Goal: Information Seeking & Learning: Learn about a topic

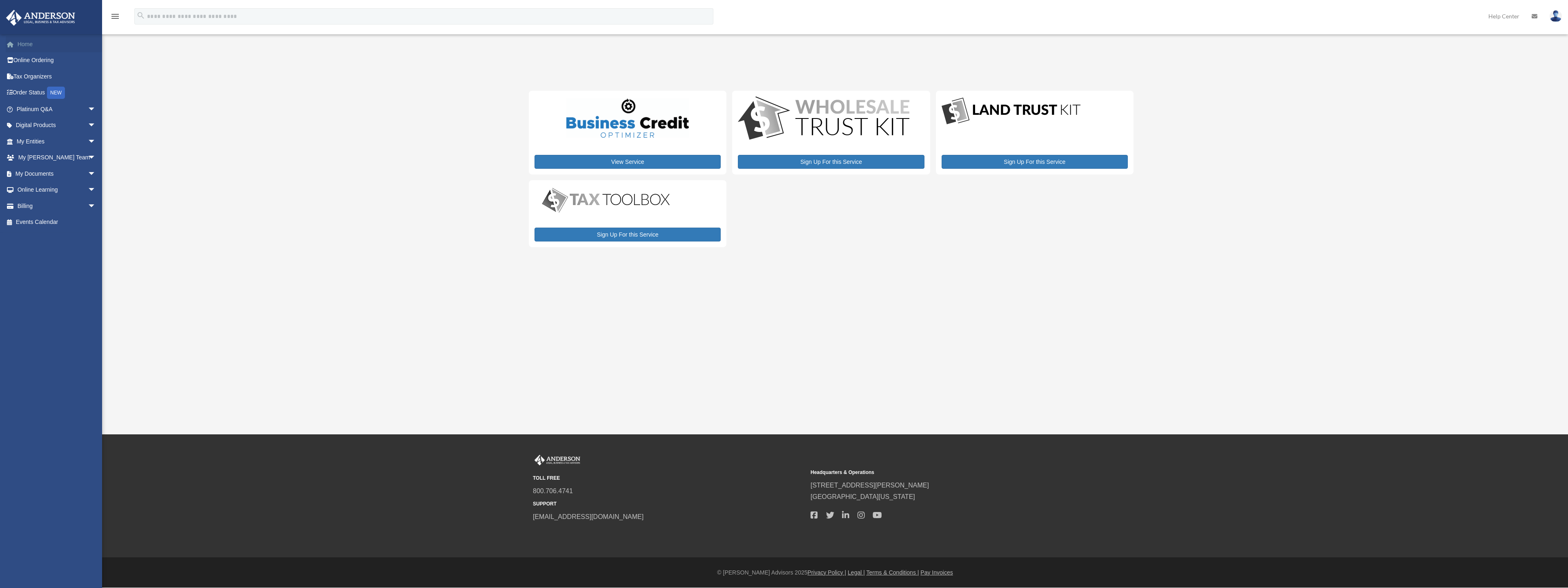
click at [29, 46] on link "Home" at bounding box center [57, 44] width 102 height 16
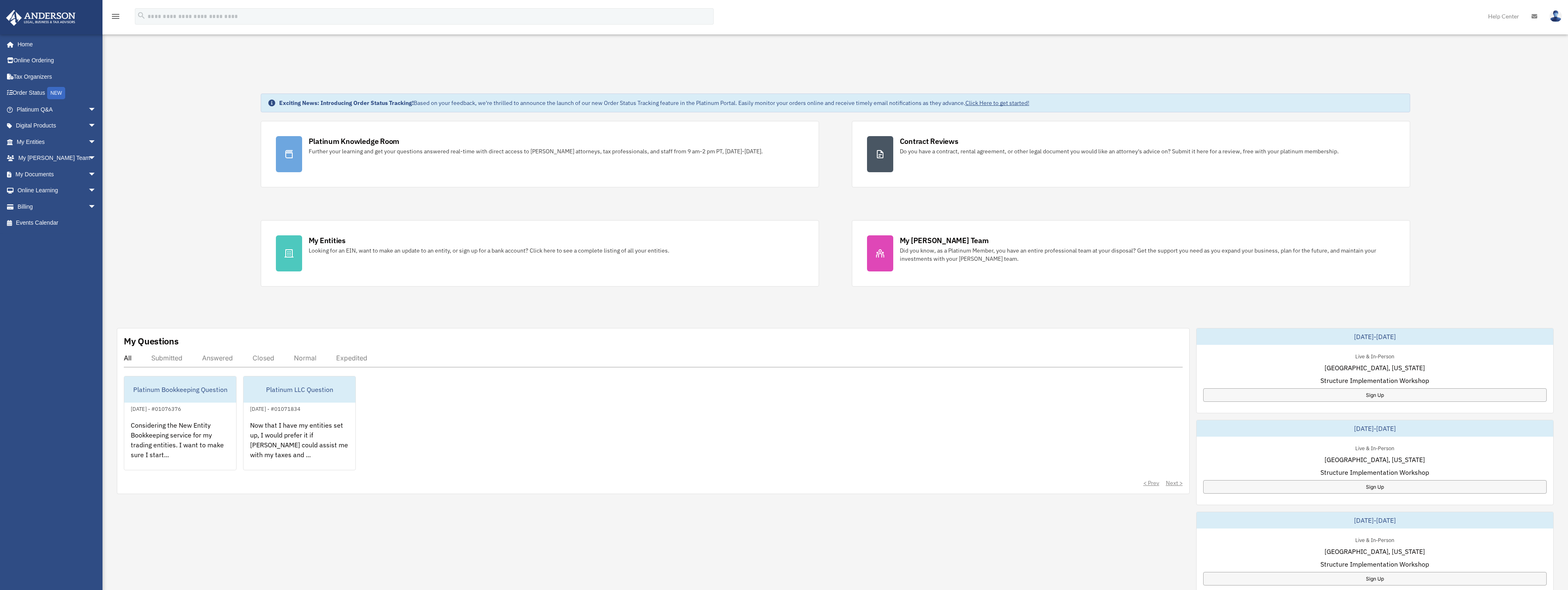
click at [215, 365] on div "All Submitted Answered Closed Normal Expedited" at bounding box center [653, 360] width 1059 height 14
click at [218, 357] on div "Answered" at bounding box center [217, 357] width 31 height 8
click at [121, 357] on div "My Questions All Submitted Answered Closed Normal Expedited Platinum LLC Questi…" at bounding box center [653, 411] width 1073 height 166
click at [134, 360] on div "All Submitted Answered Closed Normal Expedited" at bounding box center [653, 360] width 1059 height 14
click at [129, 358] on div "All" at bounding box center [127, 357] width 8 height 8
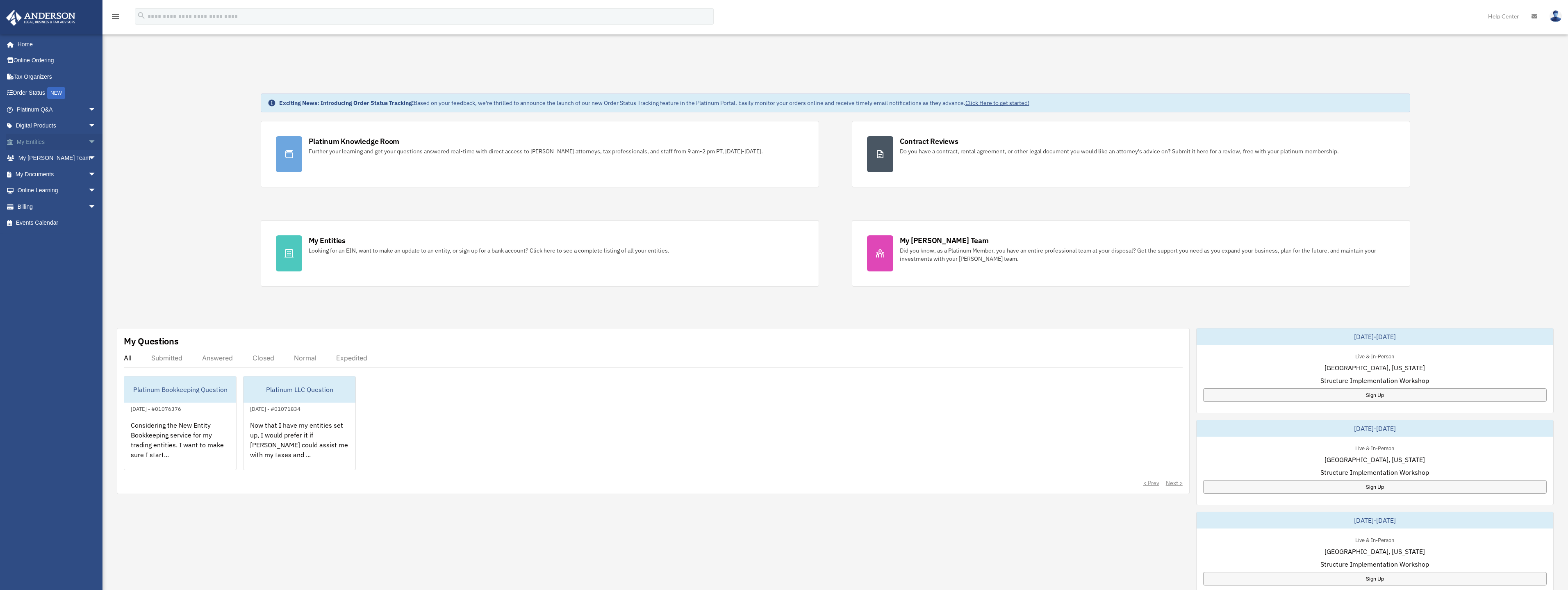
click at [34, 141] on link "My Entities arrow_drop_down" at bounding box center [57, 141] width 103 height 17
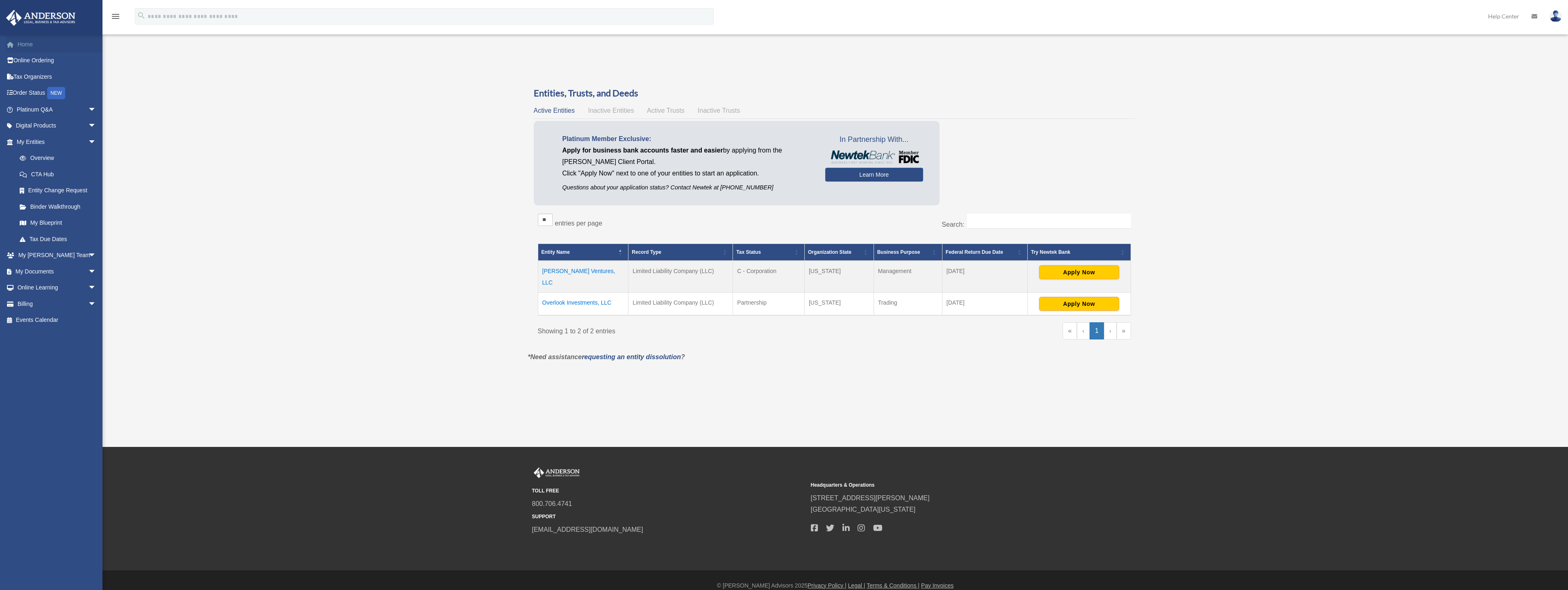
drag, startPoint x: 26, startPoint y: 39, endPoint x: 31, endPoint y: 42, distance: 5.8
click at [25, 40] on link "Home" at bounding box center [57, 44] width 103 height 17
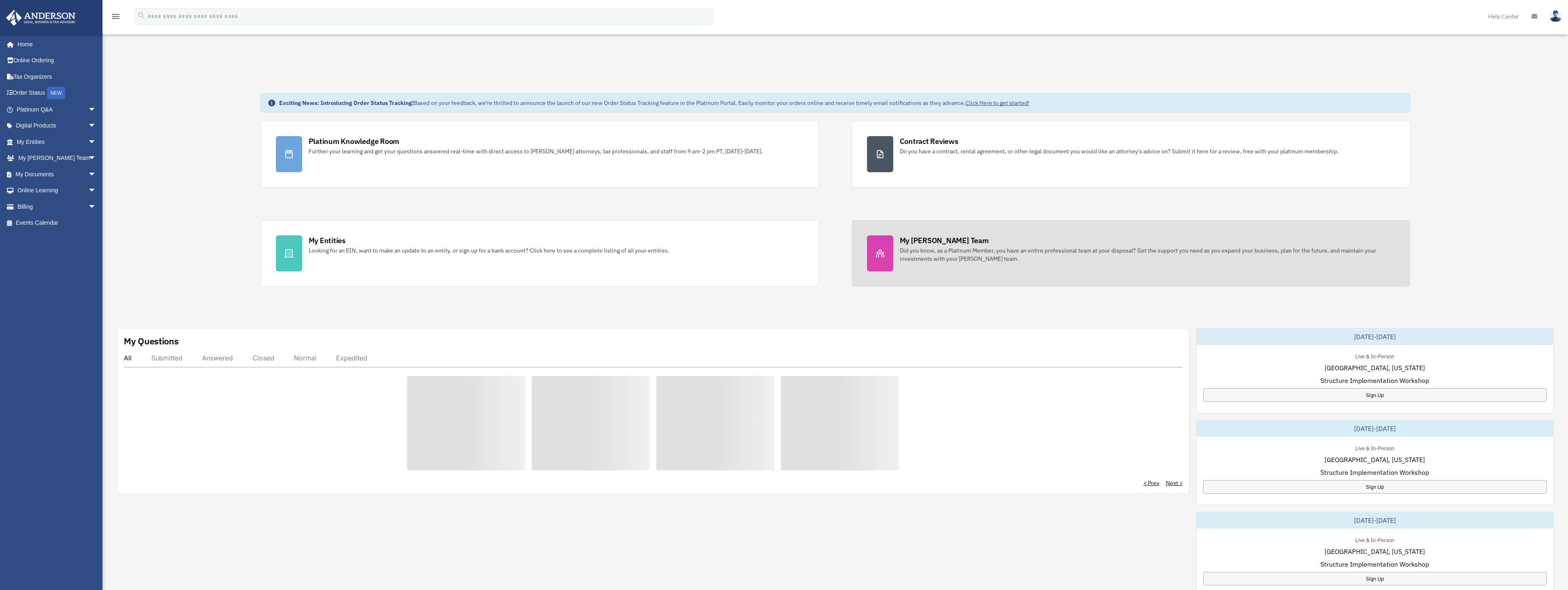
click at [975, 265] on link "My Anderson Team Did you know, as a Platinum Member, you have an entire profess…" at bounding box center [1131, 253] width 559 height 66
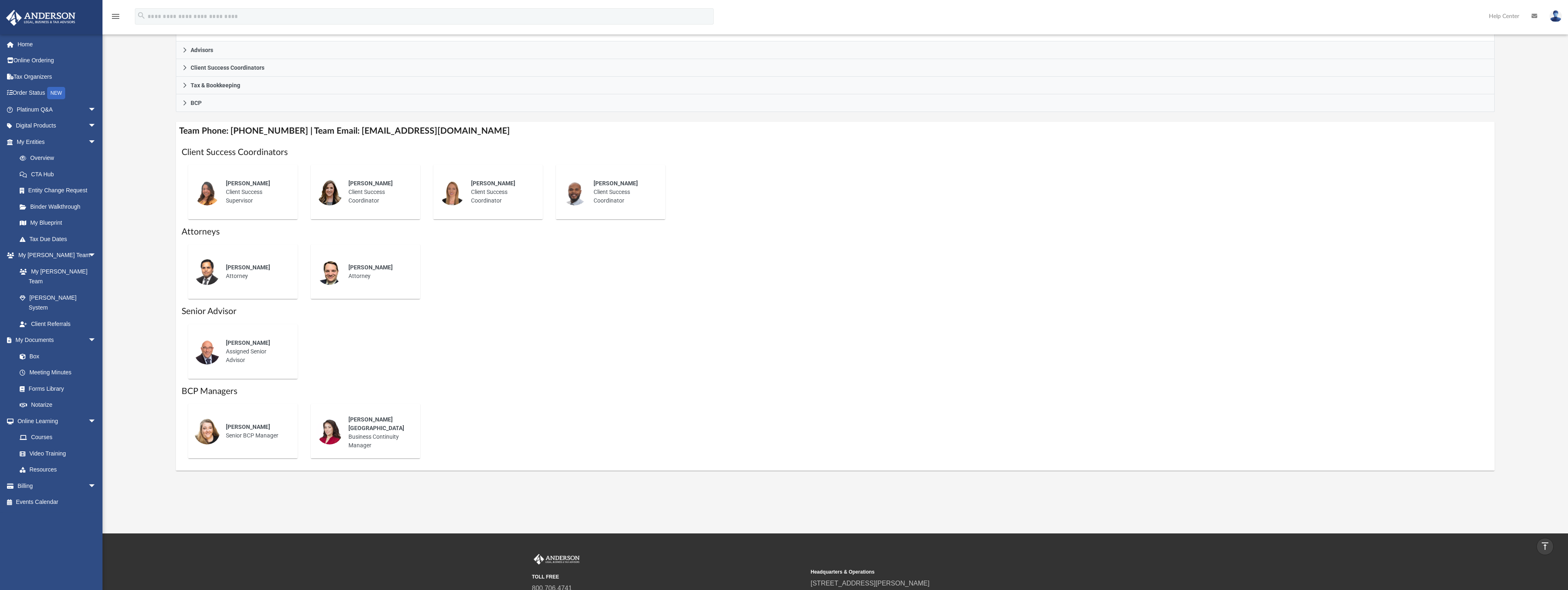
scroll to position [205, 0]
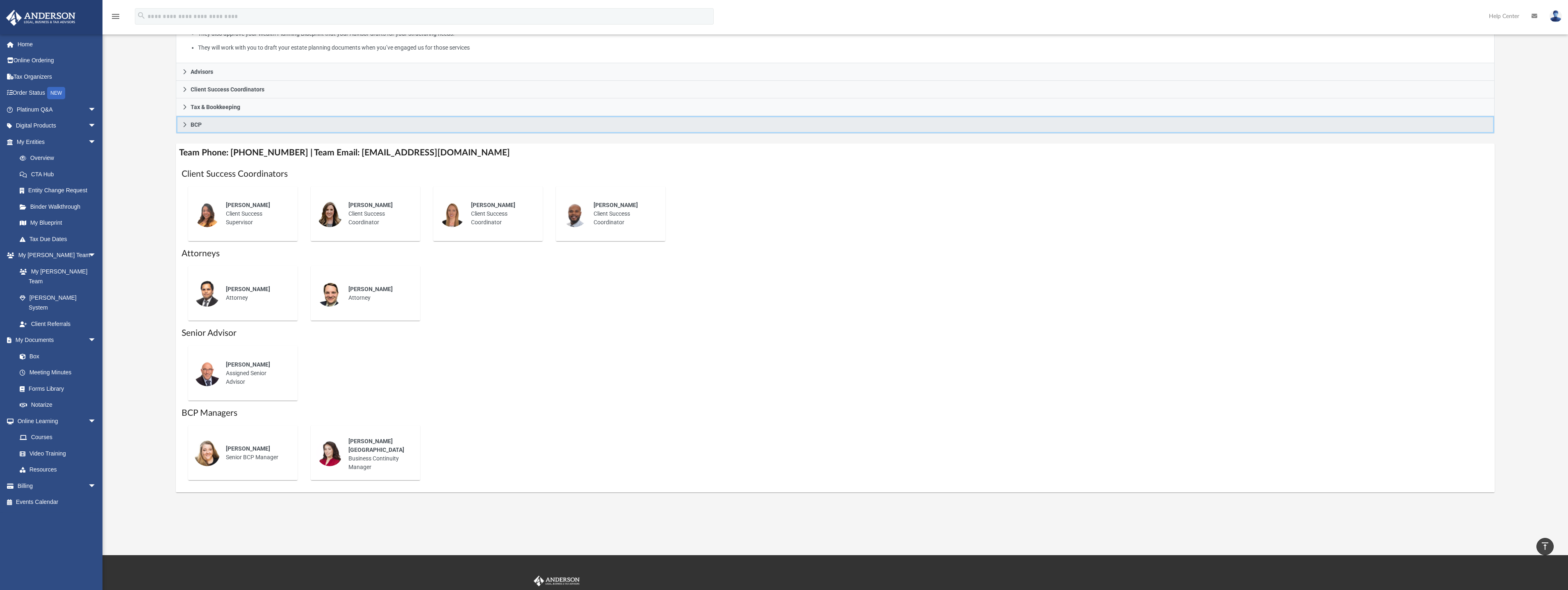
click at [185, 123] on icon at bounding box center [185, 125] width 6 height 6
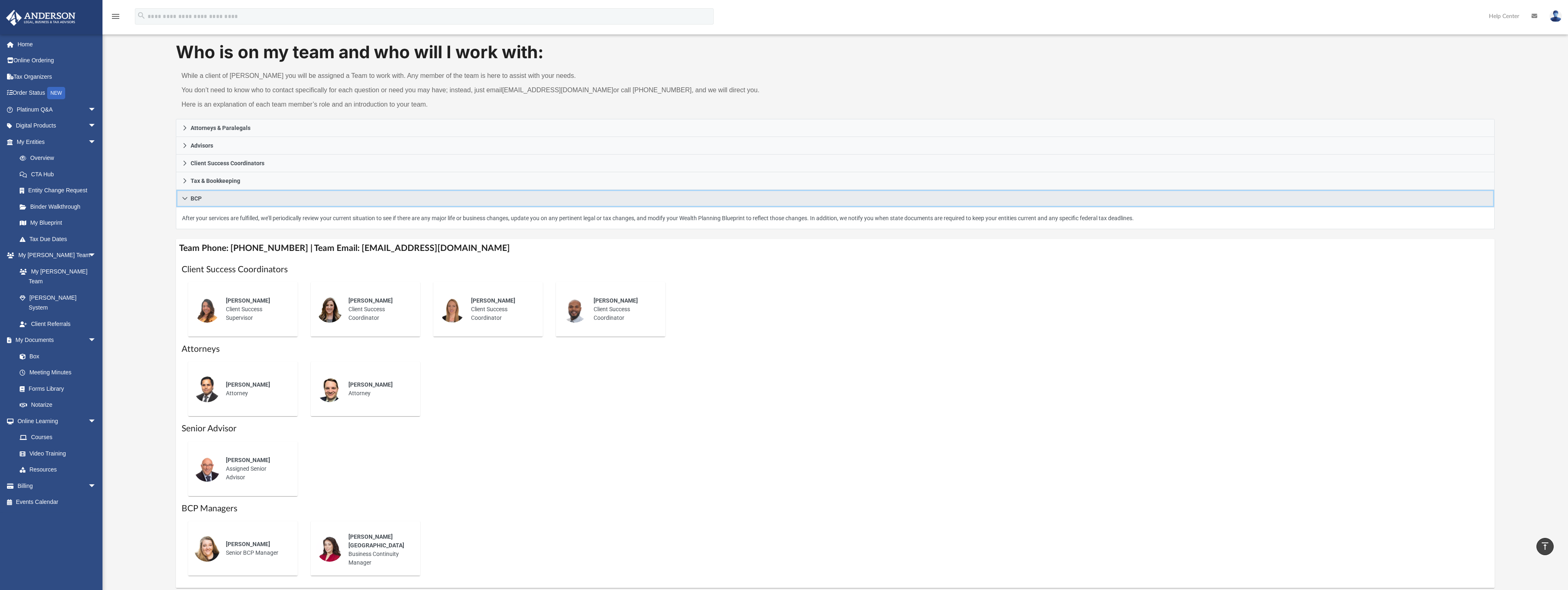
scroll to position [41, 0]
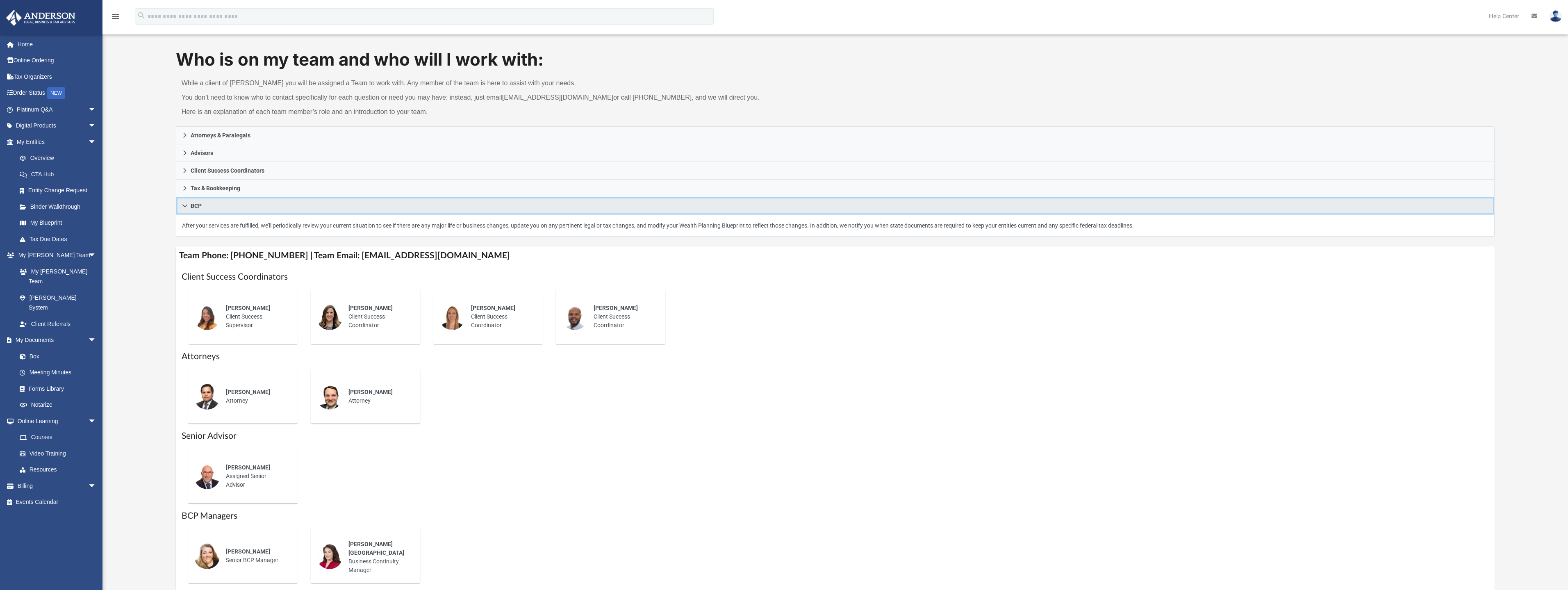
click at [184, 206] on icon at bounding box center [185, 205] width 5 height 3
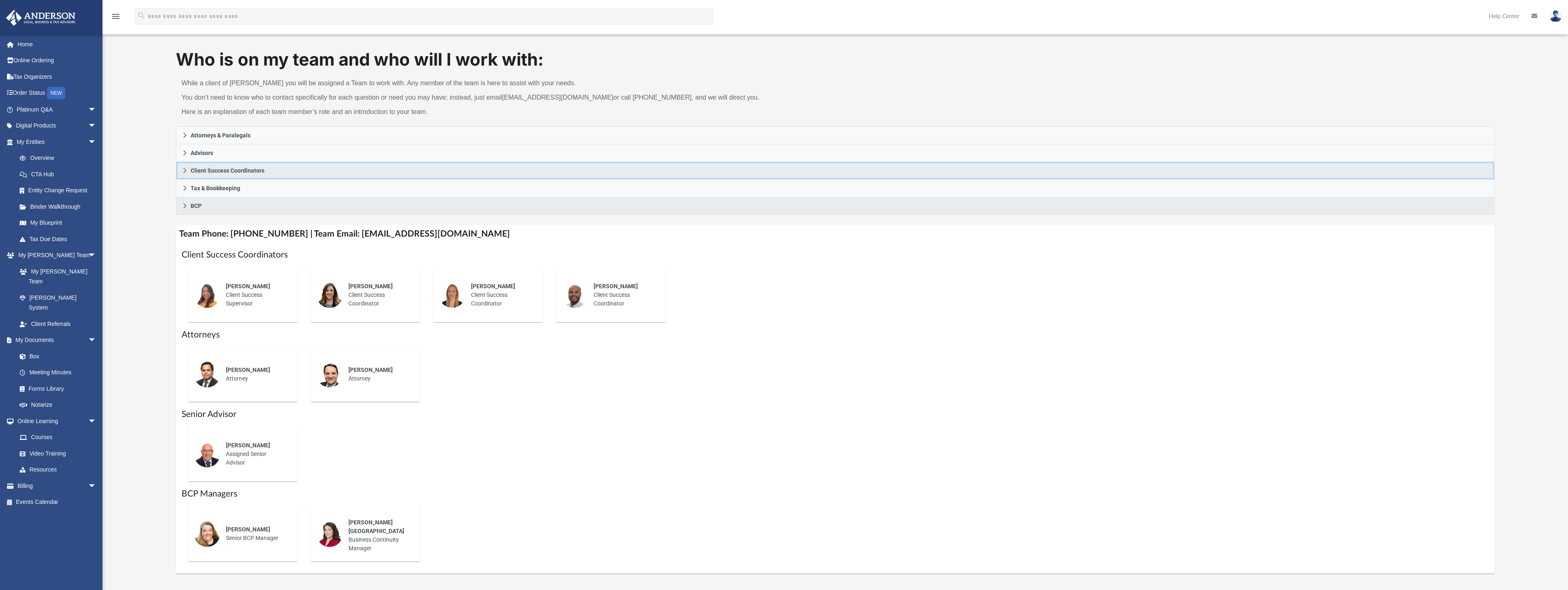
click at [187, 169] on link "Client Success Coordinators" at bounding box center [835, 171] width 1319 height 18
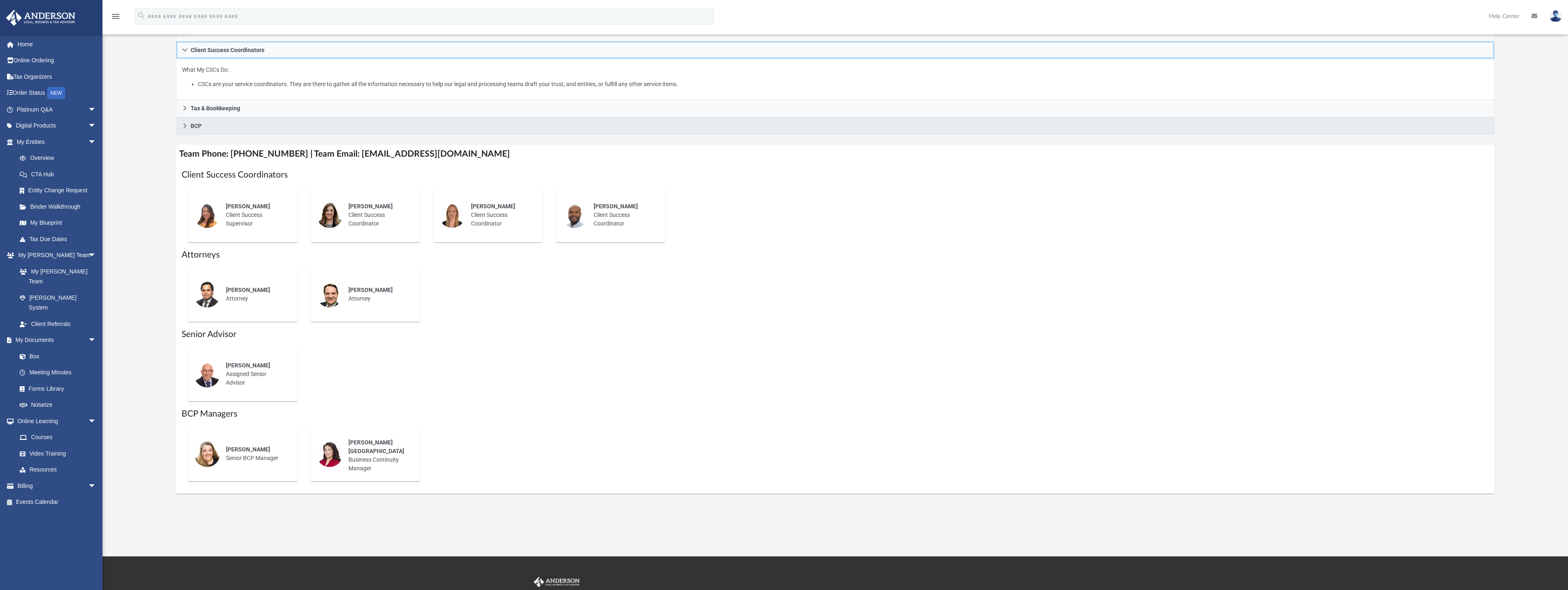
scroll to position [164, 0]
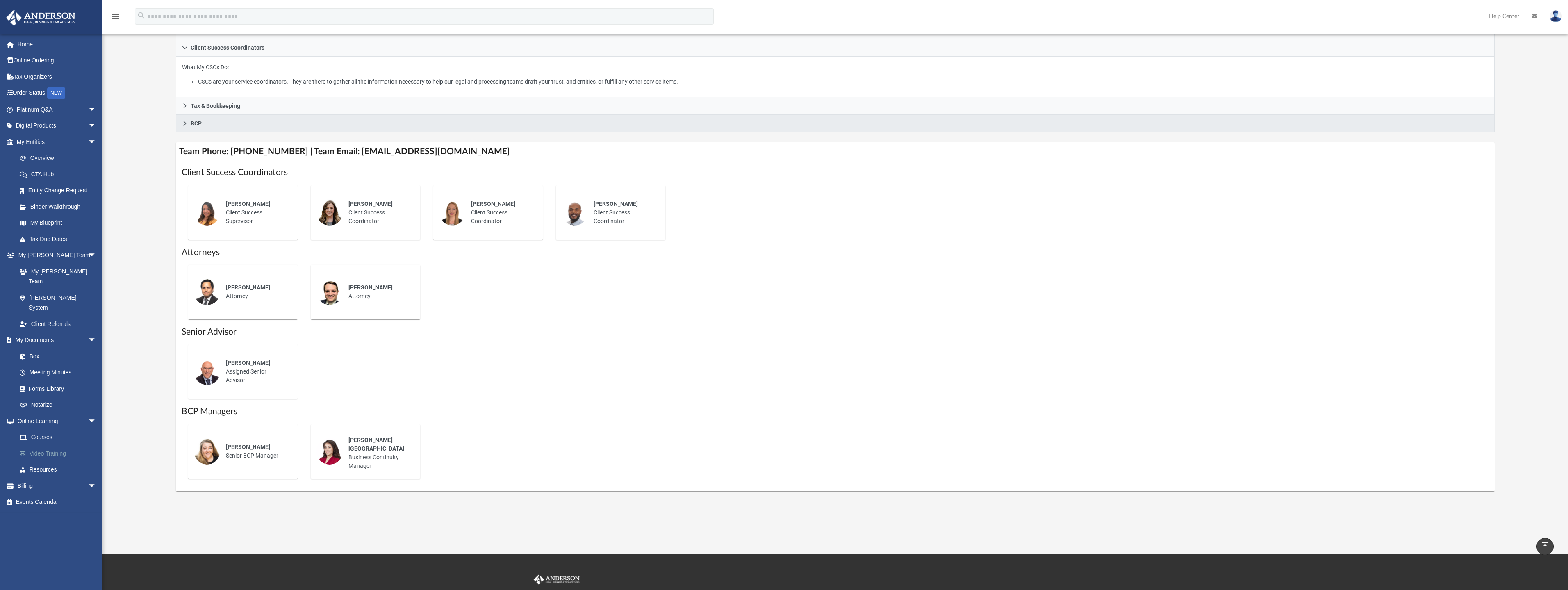
click at [44, 445] on link "Video Training" at bounding box center [60, 453] width 97 height 17
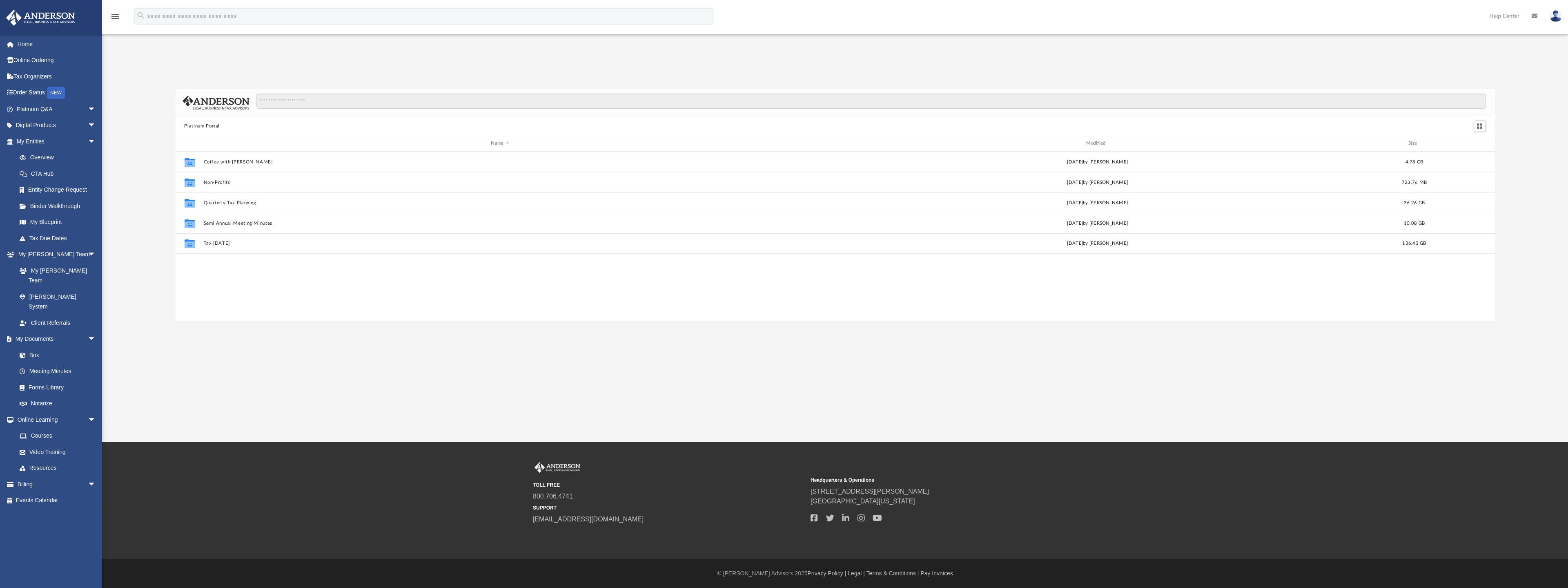
scroll to position [180, 1313]
click at [213, 157] on div "Collaborated Folder Coffee with Carl Wed Aug 16 2023 by Matthew Moore 4.78 GB" at bounding box center [836, 162] width 1320 height 21
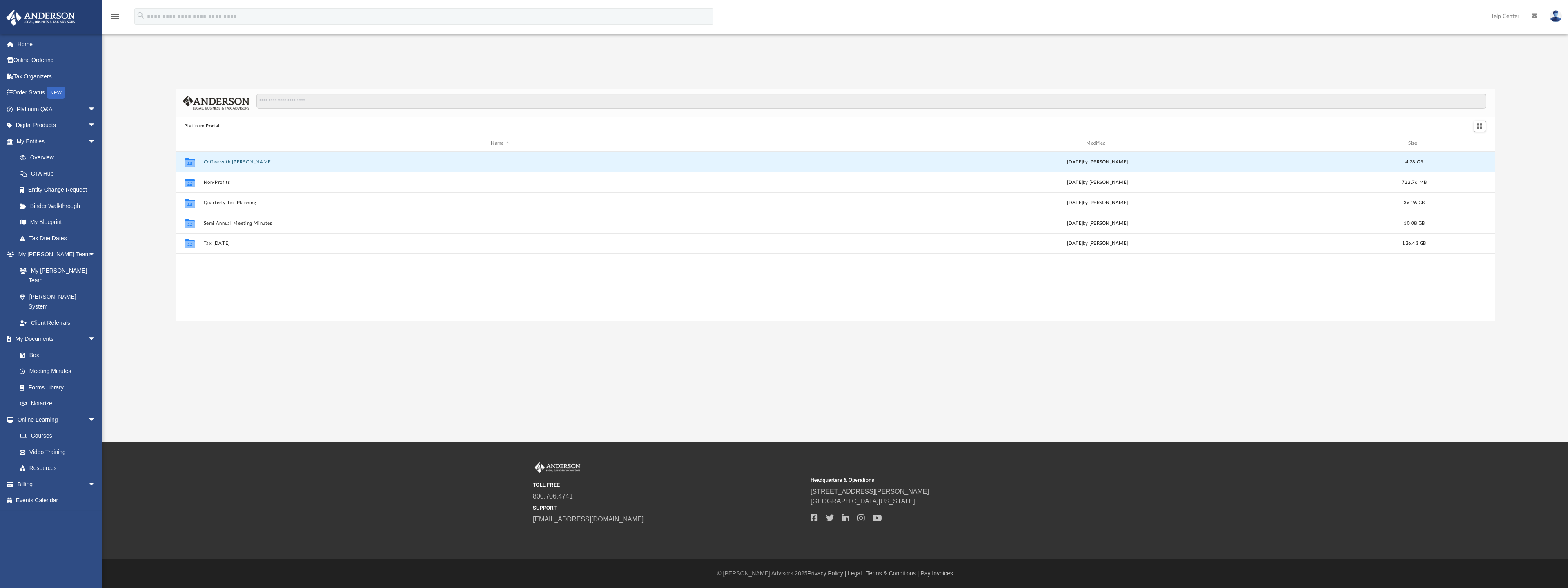
click at [212, 162] on button "Coffee with Carl" at bounding box center [500, 162] width 594 height 5
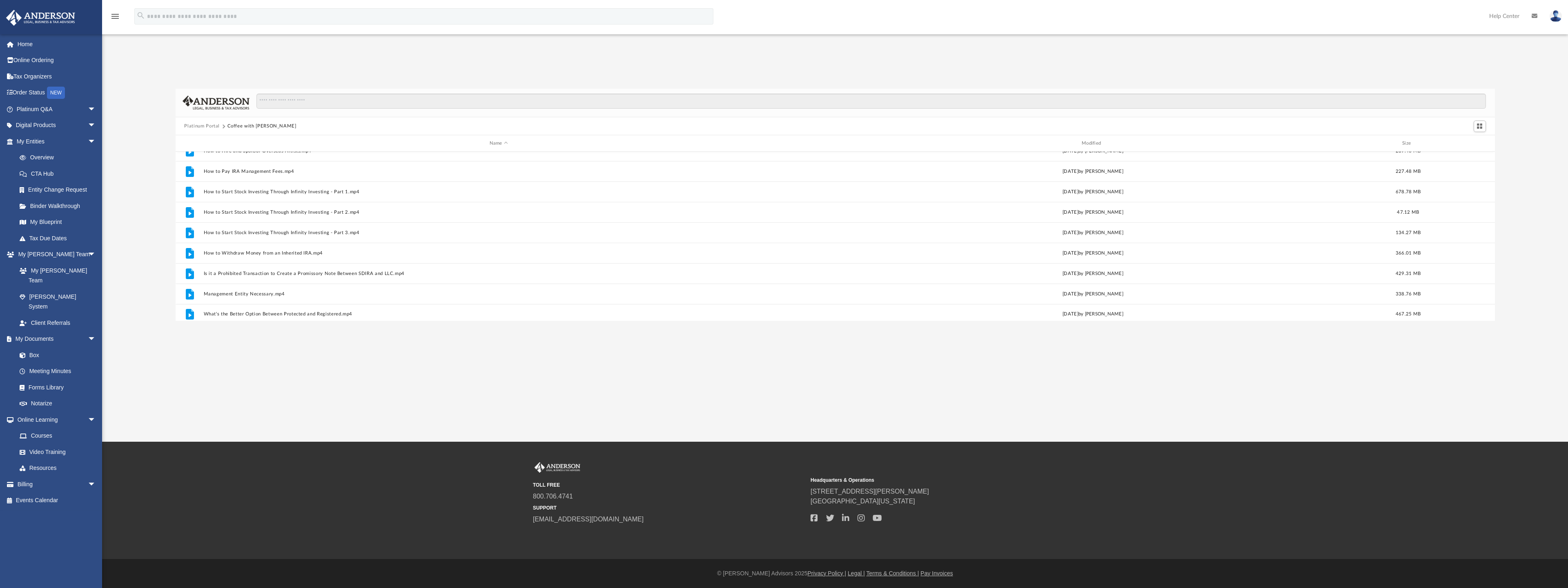
scroll to position [157, 0]
click at [201, 123] on button "Platinum Portal" at bounding box center [202, 126] width 36 height 7
click at [55, 444] on link "Video Training" at bounding box center [59, 451] width 97 height 16
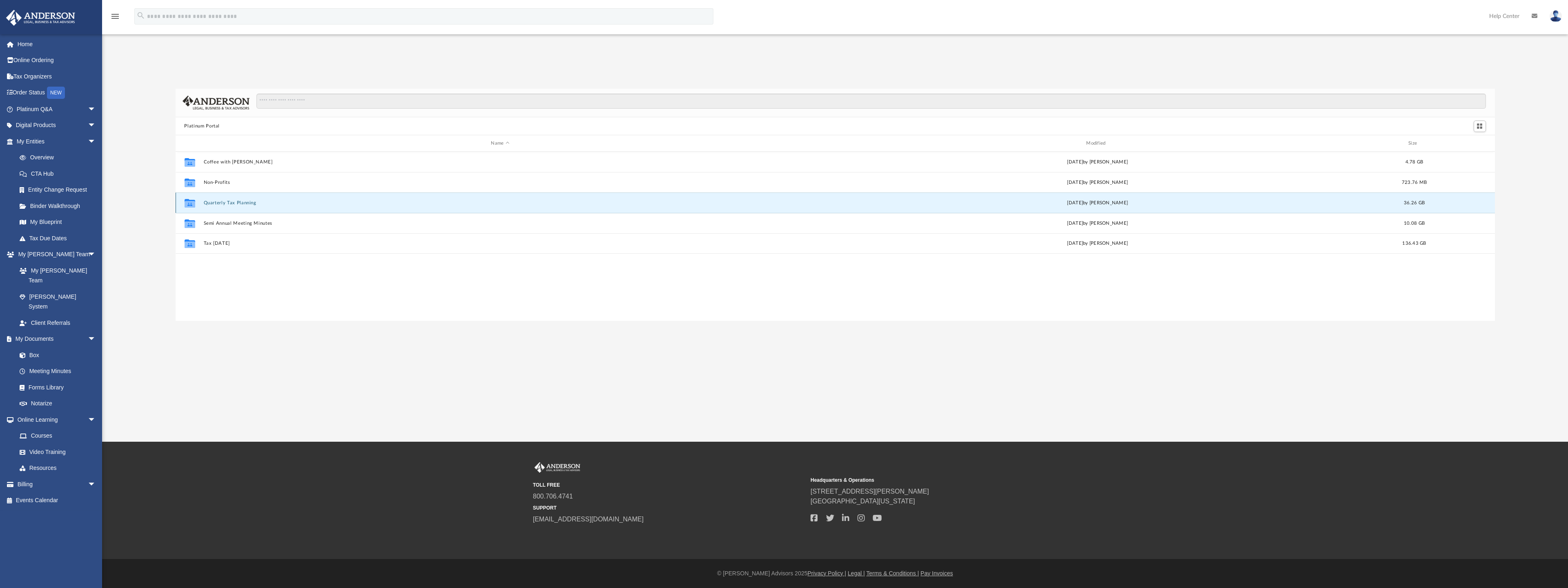
click at [223, 202] on button "Quarterly Tax Planning" at bounding box center [500, 202] width 594 height 5
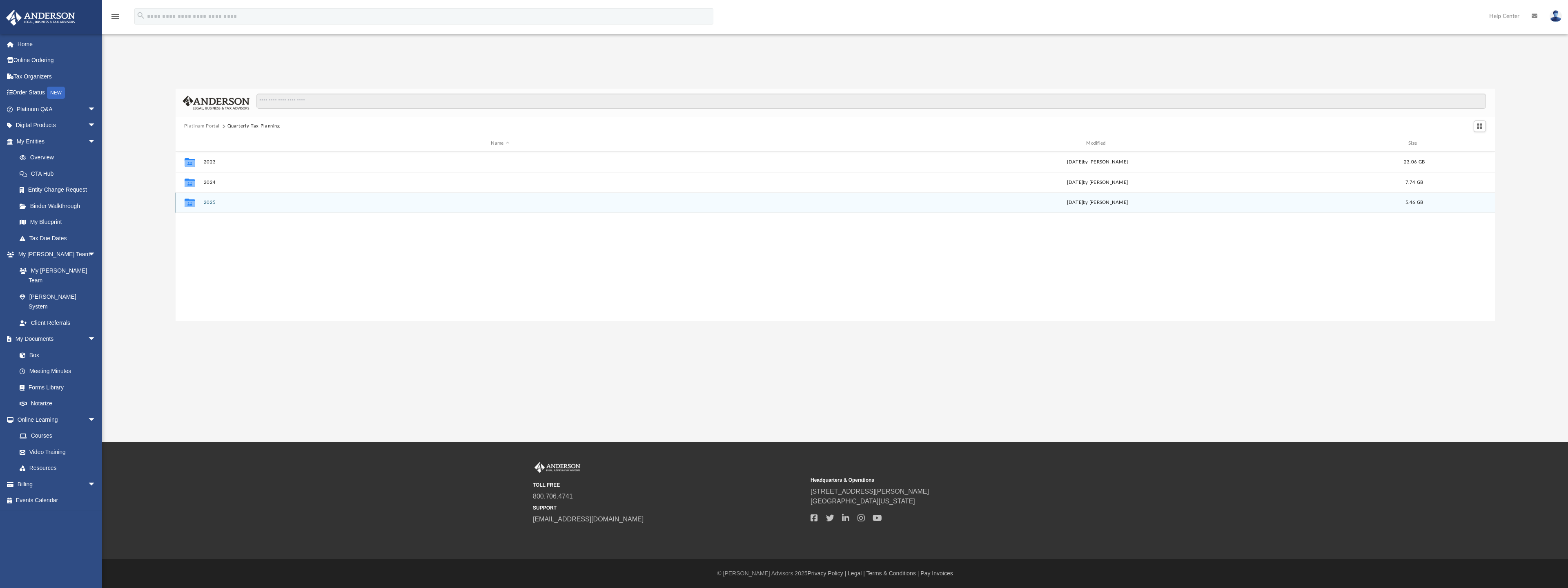
click at [207, 201] on button "2025" at bounding box center [500, 202] width 594 height 5
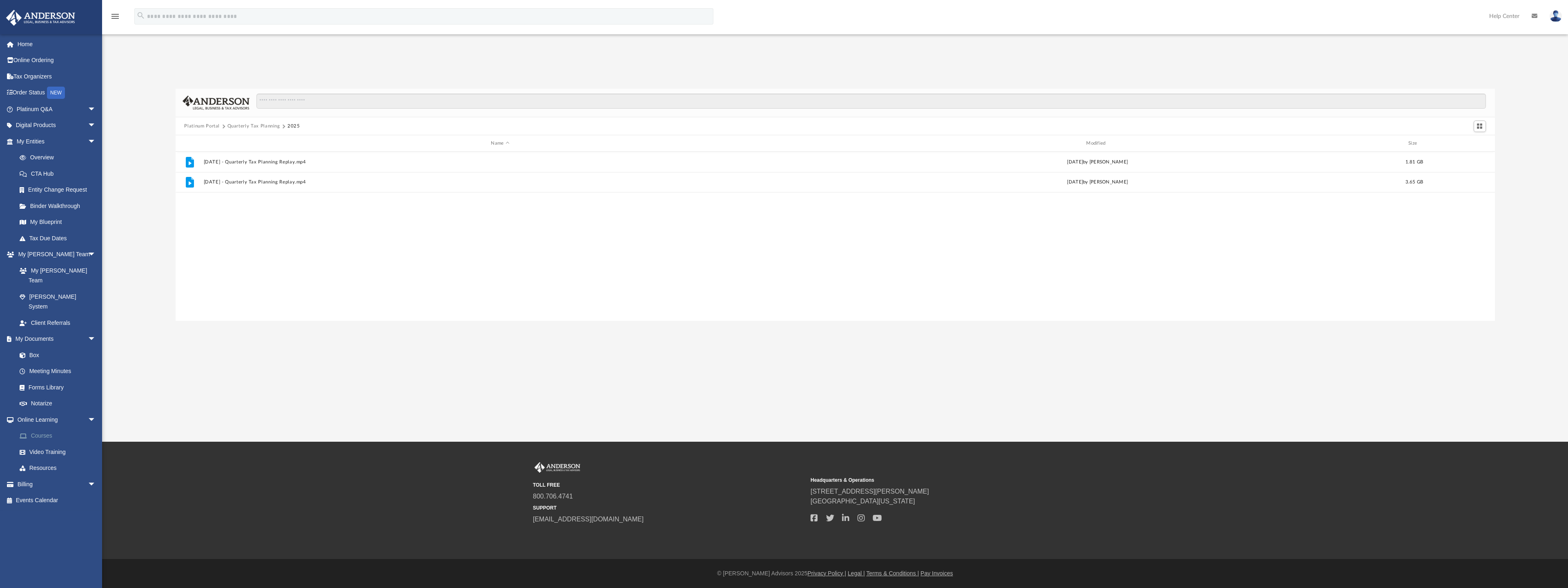
click at [41, 428] on link "Courses" at bounding box center [59, 436] width 97 height 16
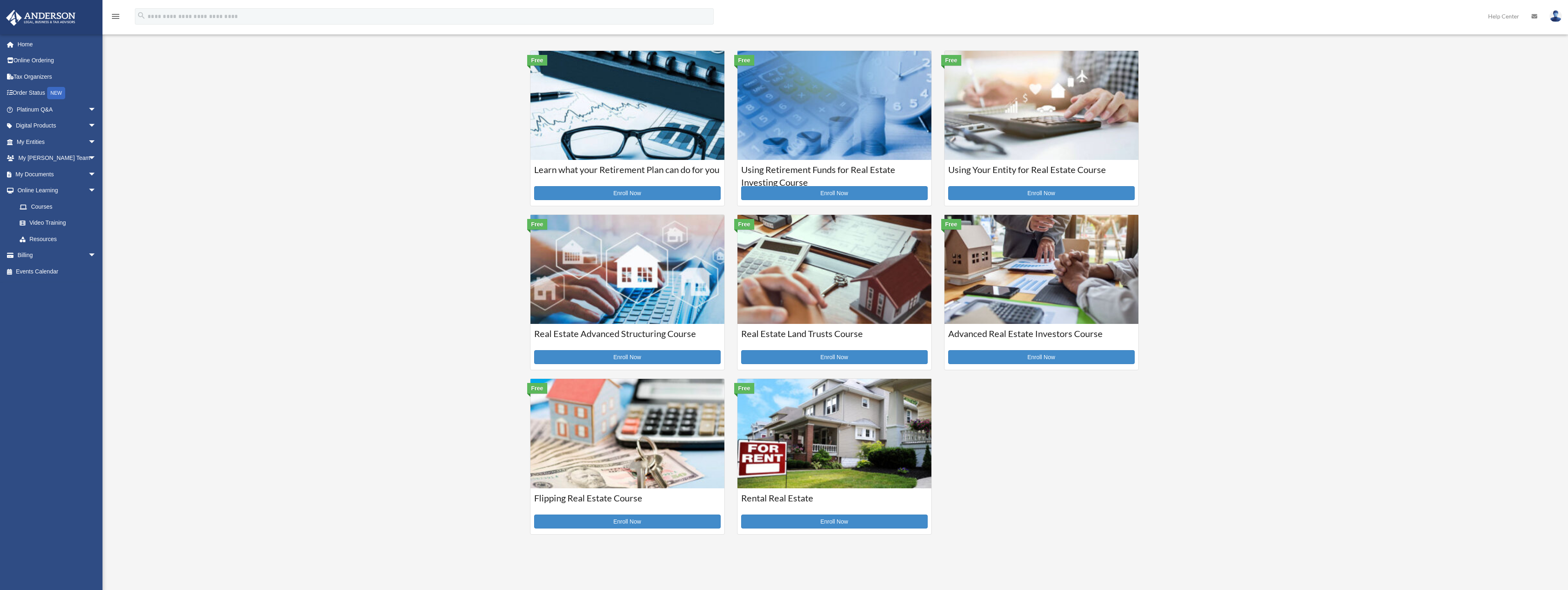
scroll to position [41, 0]
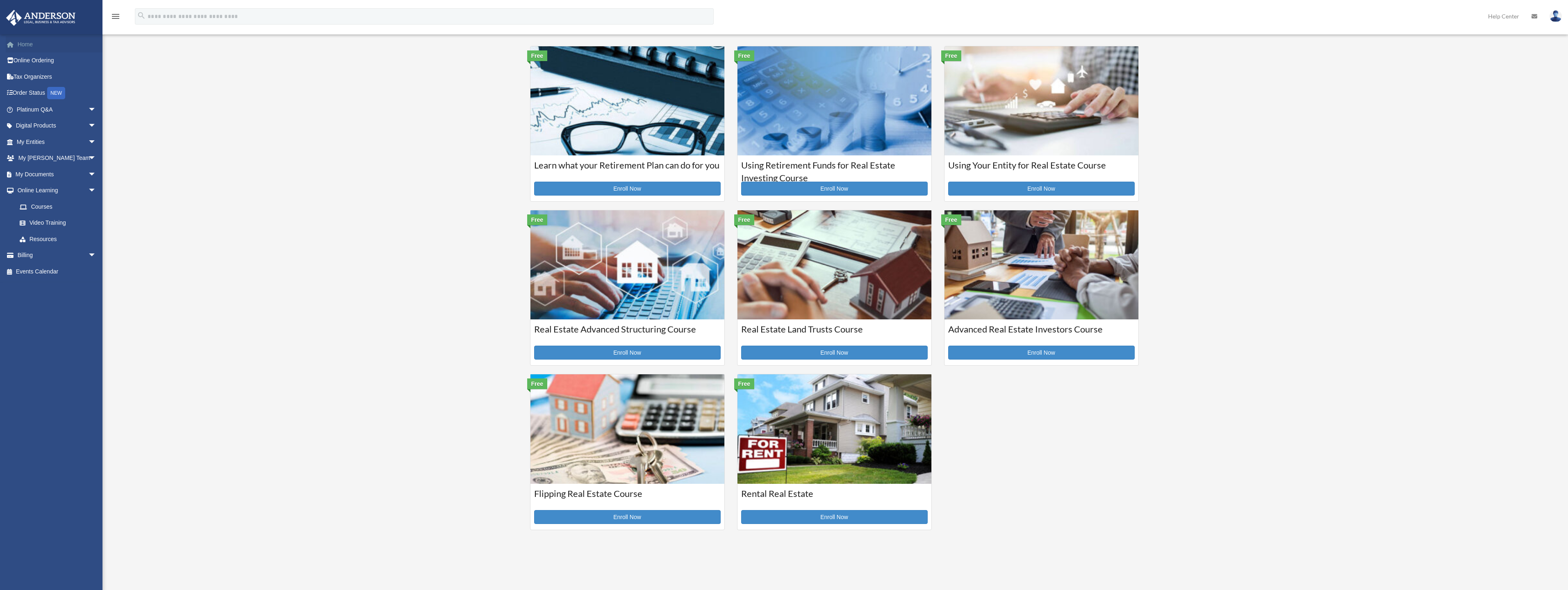
click at [23, 44] on link "Home" at bounding box center [57, 44] width 103 height 17
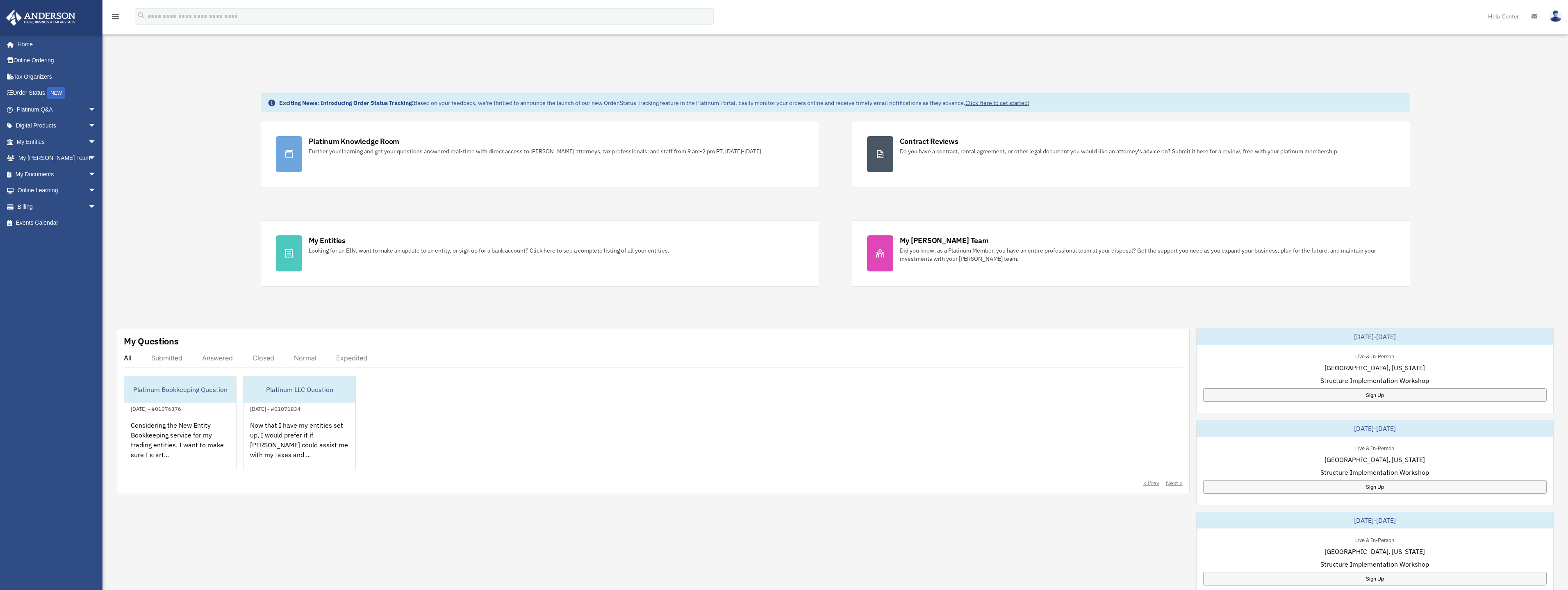
click at [217, 357] on div "Answered" at bounding box center [217, 357] width 31 height 8
click at [162, 357] on div "Submitted" at bounding box center [167, 357] width 31 height 8
